Goal: Task Accomplishment & Management: Use online tool/utility

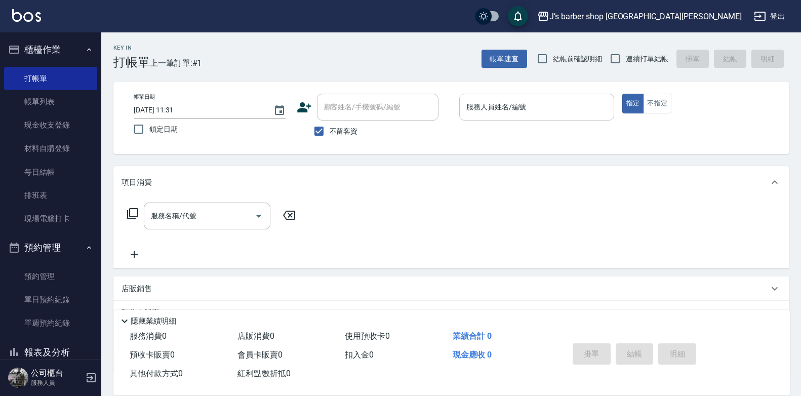
click at [490, 94] on div "服務人員姓名/編號" at bounding box center [536, 107] width 155 height 27
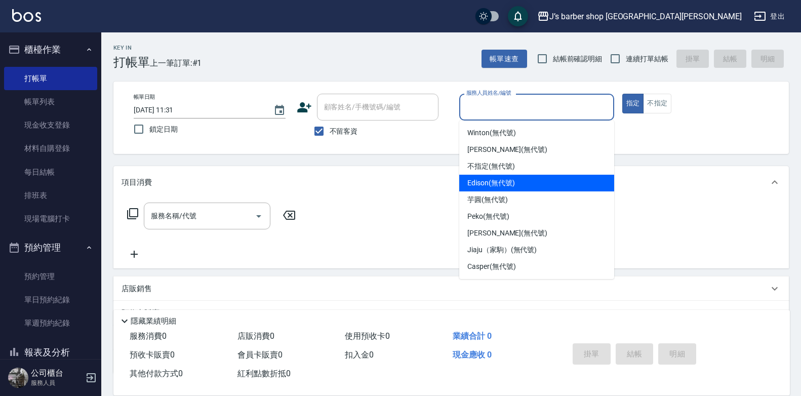
click at [508, 186] on span "Edison (無代號)" at bounding box center [490, 183] width 47 height 11
type input "Edison(無代號)"
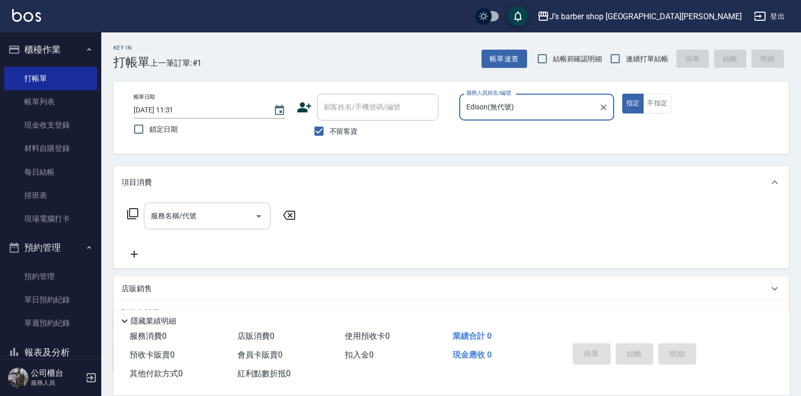
click at [250, 228] on div "服務名稱/代號" at bounding box center [207, 216] width 127 height 27
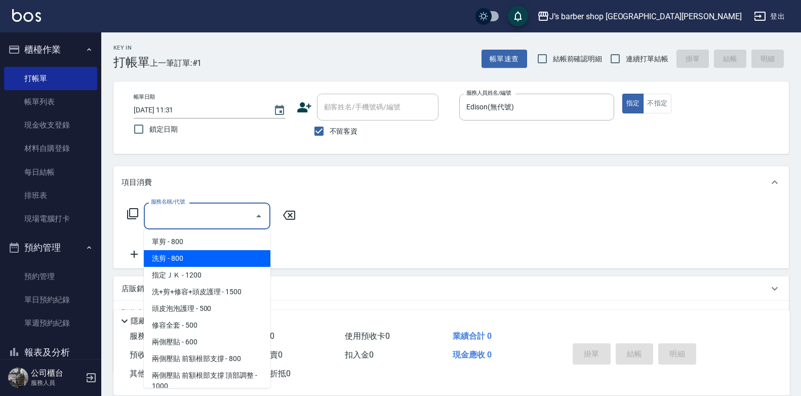
click at [226, 252] on span "洗剪 - 800" at bounding box center [207, 258] width 127 height 17
type input "洗剪(101)"
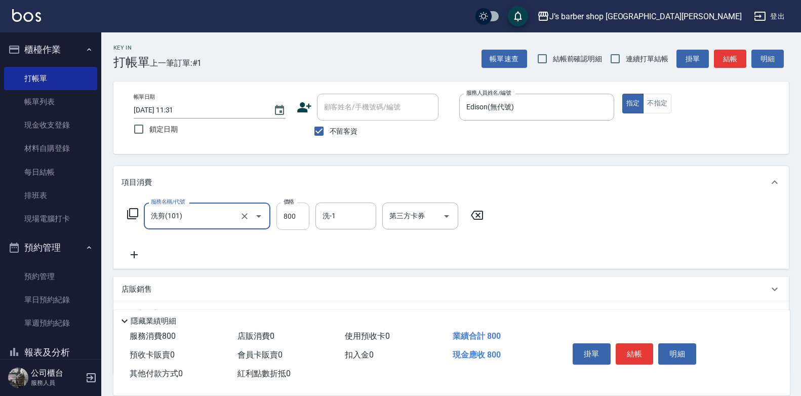
click at [292, 219] on input "800" at bounding box center [292, 216] width 33 height 27
type input "500"
click at [636, 343] on button "結帳" at bounding box center [635, 353] width 38 height 21
